Goal: Find specific page/section: Find specific page/section

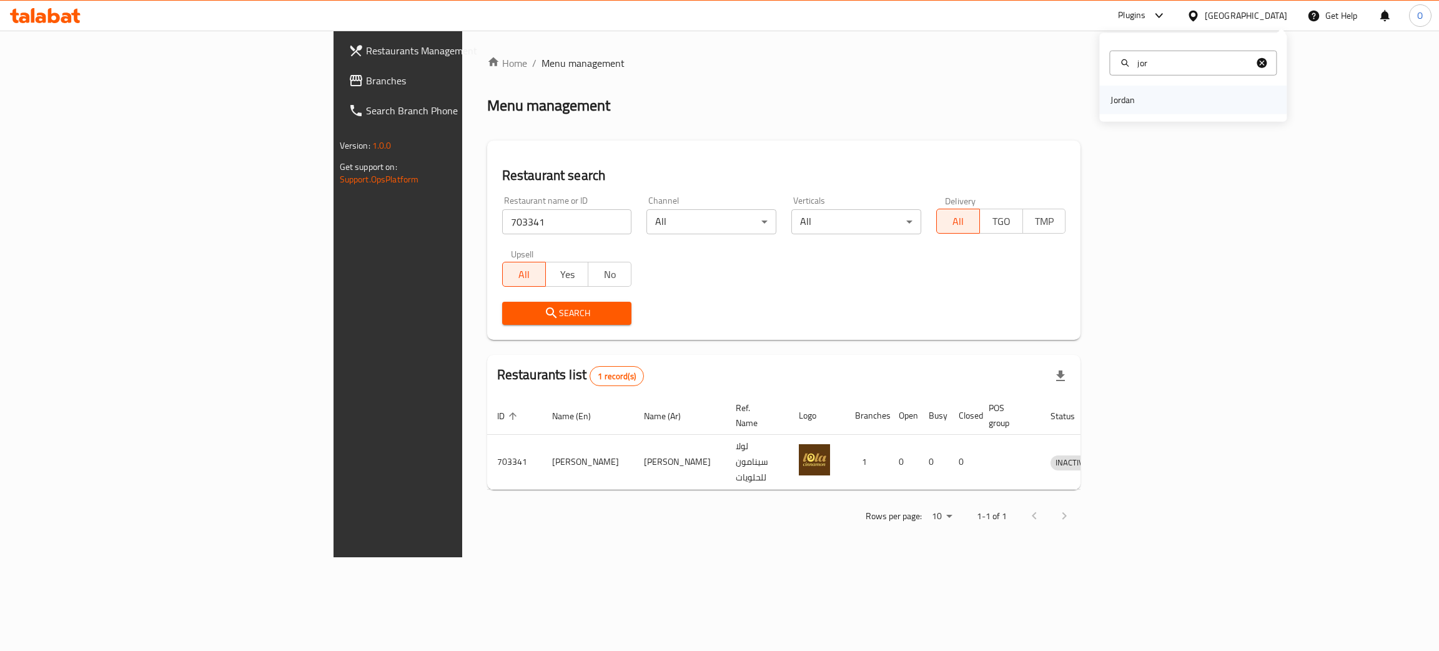
type input "jor"
click at [1145, 95] on div "Jordan" at bounding box center [1192, 100] width 187 height 29
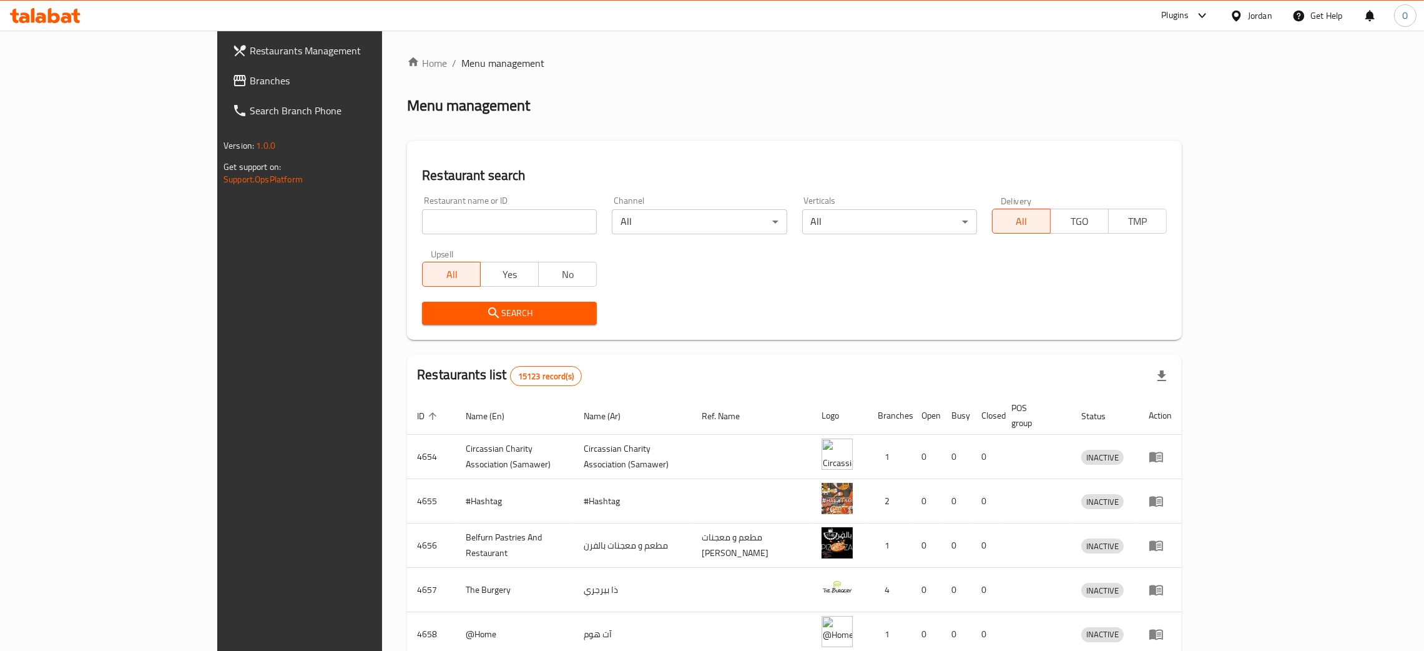
click at [422, 217] on input "search" at bounding box center [509, 221] width 175 height 25
paste input "kow co,"
click button "Search" at bounding box center [509, 313] width 175 height 23
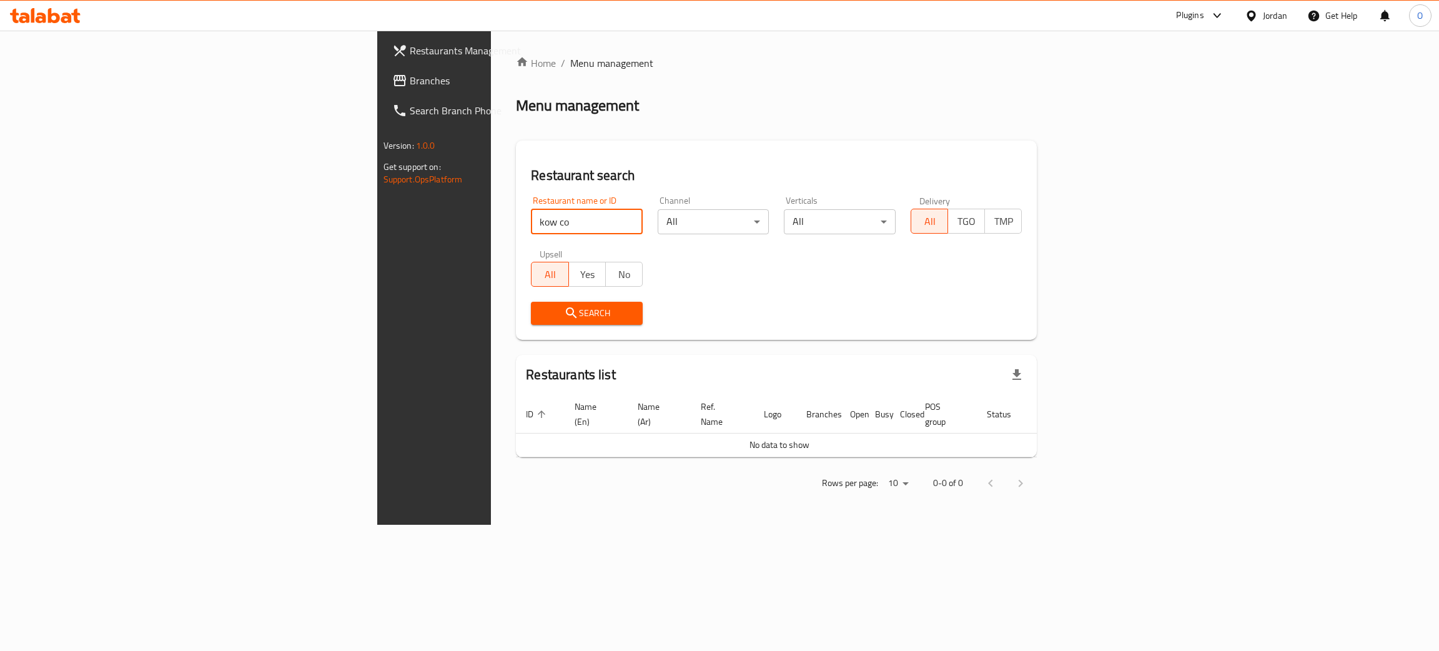
type input "kow co"
click button "Search" at bounding box center [587, 313] width 112 height 23
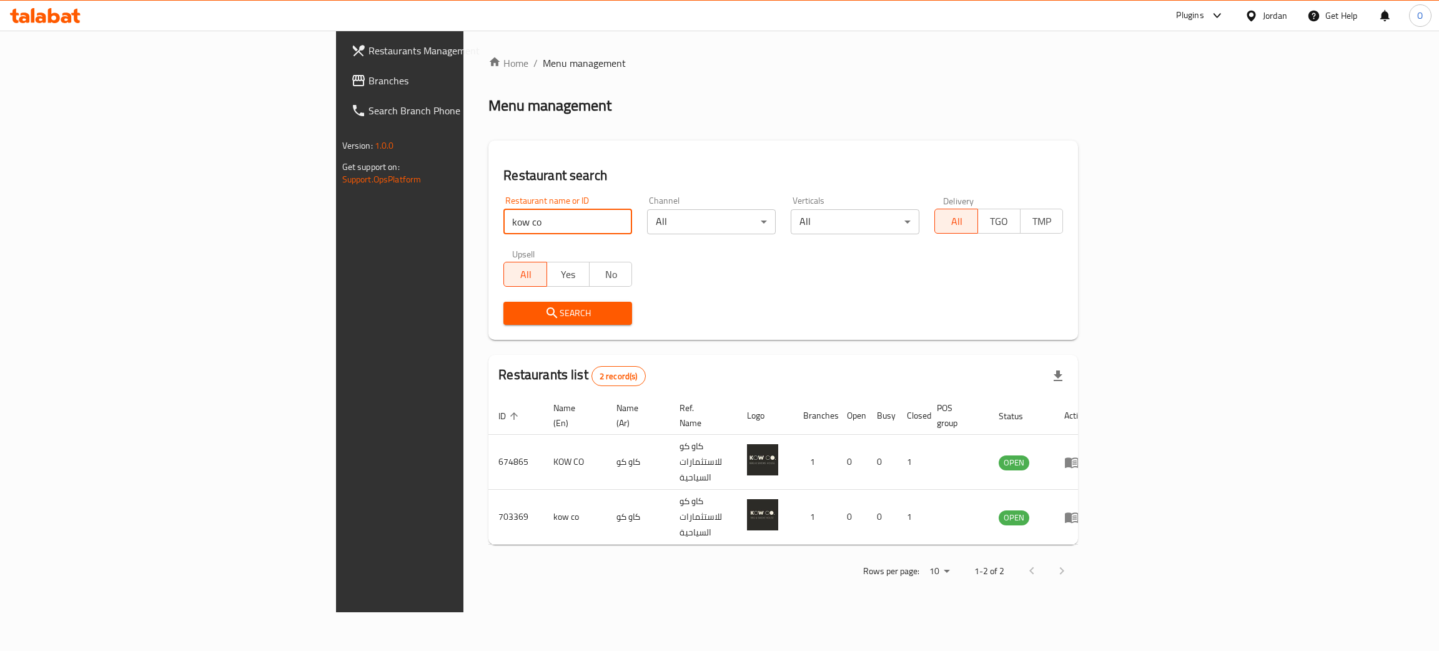
click at [368, 88] on span "Branches" at bounding box center [467, 80] width 198 height 15
